Goal: Task Accomplishment & Management: Use online tool/utility

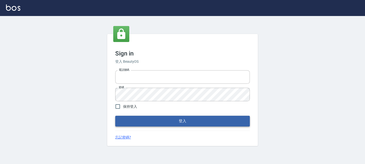
type input "0289832082"
click at [163, 122] on button "登入" at bounding box center [182, 121] width 134 height 11
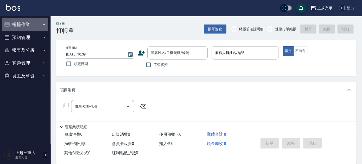
click at [34, 22] on button "櫃檯作業" at bounding box center [25, 24] width 46 height 13
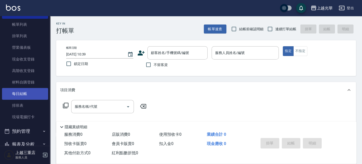
scroll to position [33, 0]
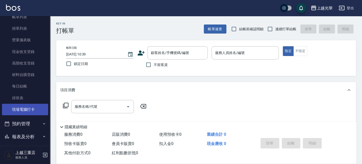
click at [40, 109] on link "現場電腦打卡" at bounding box center [25, 110] width 46 height 12
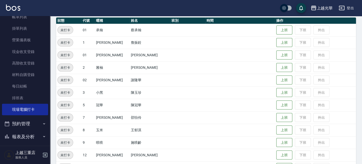
scroll to position [67, 0]
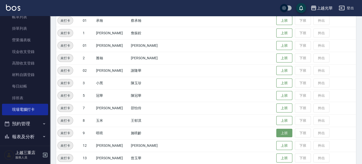
click at [276, 133] on button "上班" at bounding box center [284, 133] width 16 height 9
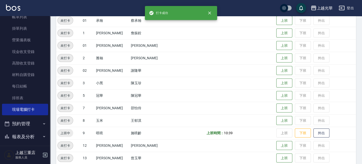
scroll to position [33, 0]
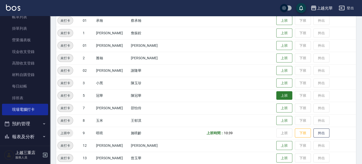
click at [281, 95] on button "上班" at bounding box center [284, 96] width 16 height 9
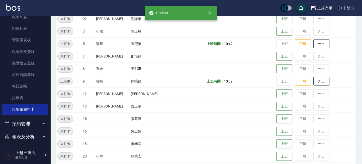
scroll to position [134, 0]
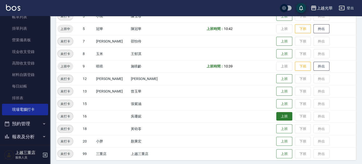
click at [278, 113] on button "上班" at bounding box center [284, 116] width 16 height 9
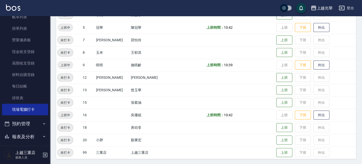
scroll to position [135, 0]
click at [276, 42] on button "上班" at bounding box center [284, 39] width 16 height 9
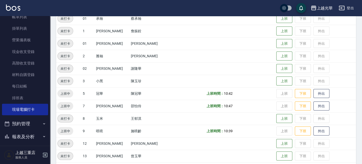
scroll to position [102, 0]
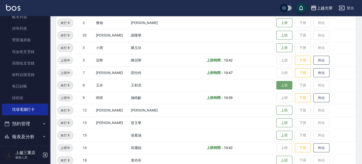
click at [276, 84] on button "上班" at bounding box center [284, 85] width 16 height 9
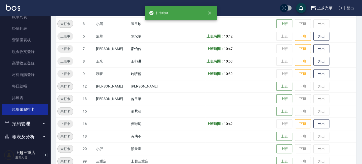
scroll to position [135, 0]
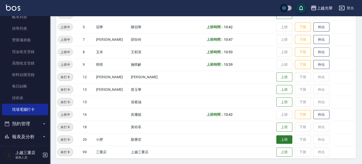
click at [283, 140] on button "上班" at bounding box center [284, 140] width 16 height 9
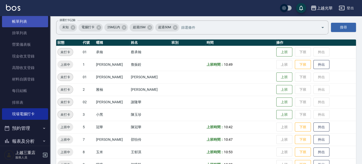
scroll to position [0, 0]
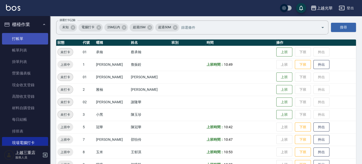
click at [21, 37] on link "打帳單" at bounding box center [25, 39] width 46 height 12
